Goal: Information Seeking & Learning: Learn about a topic

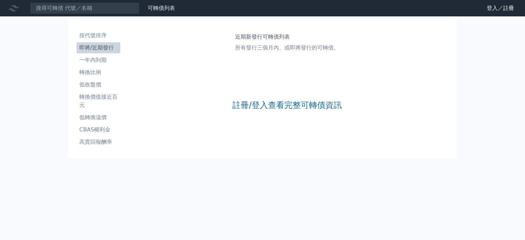
click at [104, 49] on li "即將/近期發行" at bounding box center [99, 48] width 44 height 8
click at [284, 111] on div "註冊/登入查看完整可轉債資訊" at bounding box center [287, 105] width 109 height 90
click at [285, 108] on link "註冊/登入查看完整可轉債資訊" at bounding box center [287, 105] width 109 height 11
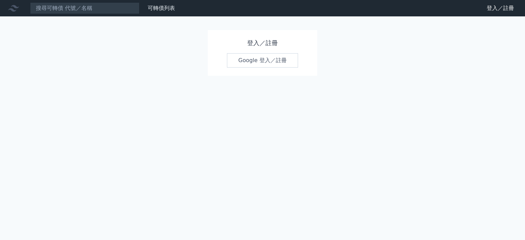
click at [274, 61] on link "Google 登入／註冊" at bounding box center [262, 60] width 71 height 14
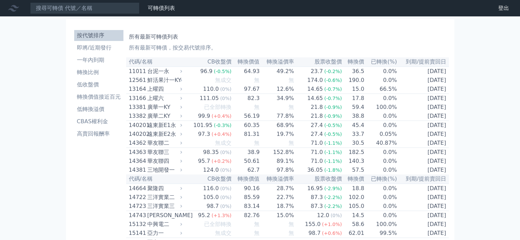
click at [194, 47] on p "所有最新可轉債，按交易代號排序。" at bounding box center [287, 48] width 317 height 8
click at [192, 47] on p "所有最新可轉債，按交易代號排序。" at bounding box center [287, 48] width 317 height 8
click at [147, 49] on p "所有最新可轉債，按交易代號排序。" at bounding box center [287, 48] width 317 height 8
click at [143, 36] on h1 "所有最新可轉債列表" at bounding box center [287, 37] width 317 height 8
click at [148, 59] on th "代碼/名稱" at bounding box center [155, 61] width 58 height 9
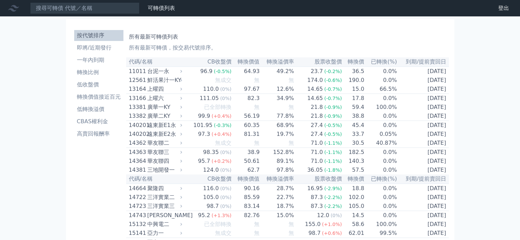
click at [134, 63] on th "代碼/名稱" at bounding box center [155, 61] width 58 height 9
click at [78, 50] on li "即將/近期發行" at bounding box center [98, 48] width 49 height 8
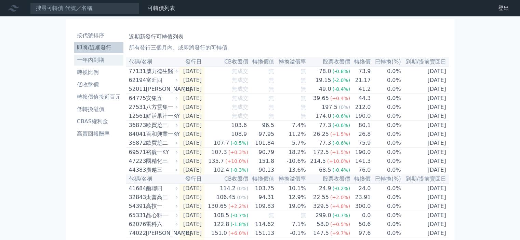
click at [92, 62] on li "一年內到期" at bounding box center [98, 60] width 49 height 8
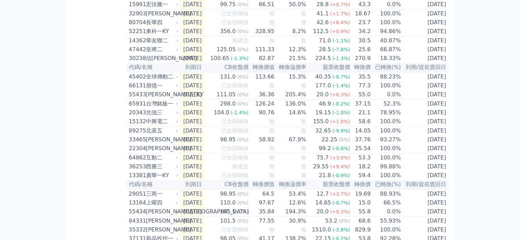
scroll to position [66, 0]
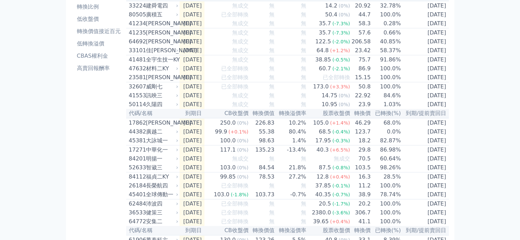
drag, startPoint x: 525, startPoint y: 187, endPoint x: 43, endPoint y: 115, distance: 487.0
click at [87, 35] on li "轉換價值接近百元" at bounding box center [98, 31] width 49 height 8
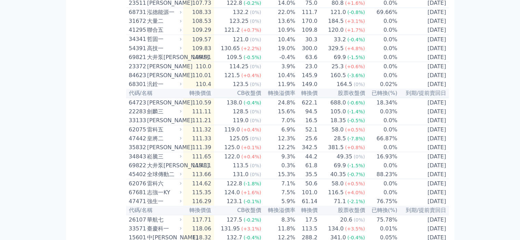
scroll to position [1416, 0]
